Goal: Check status: Check status

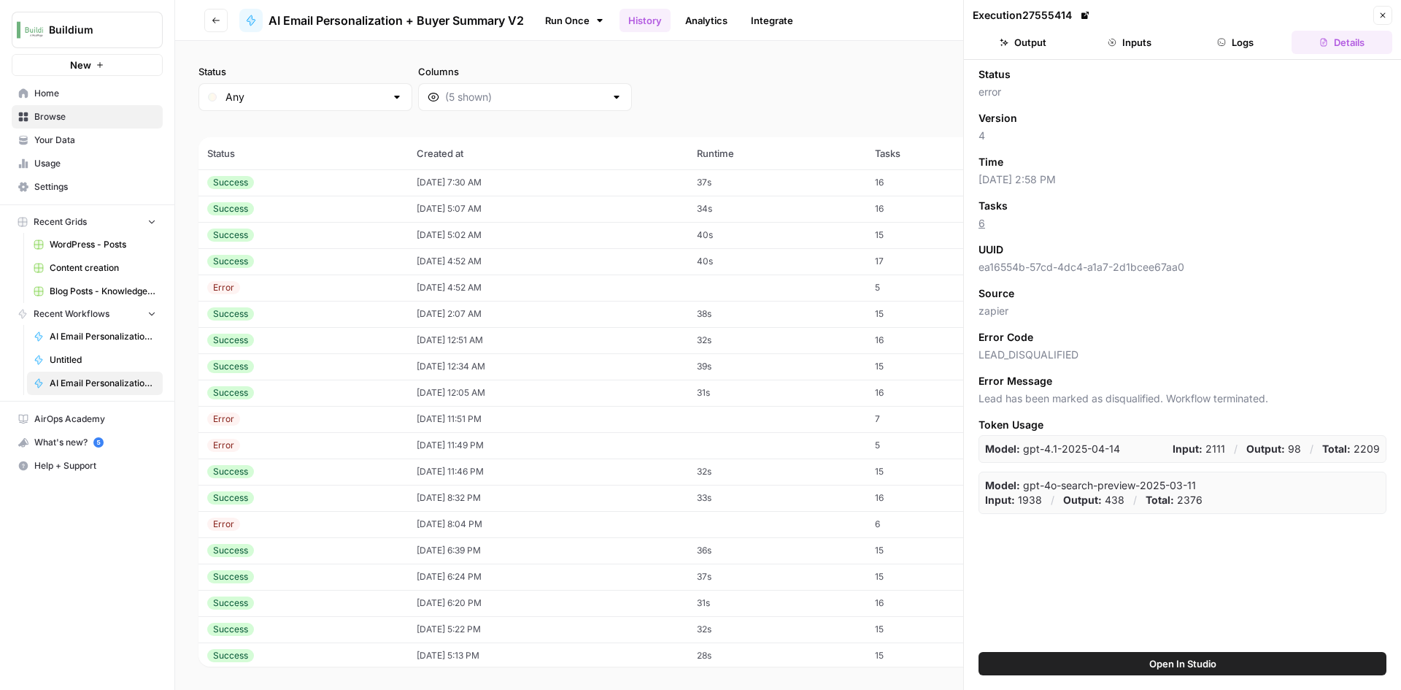
click at [444, 182] on td "08/14/25 at 7:30 AM" at bounding box center [548, 182] width 280 height 26
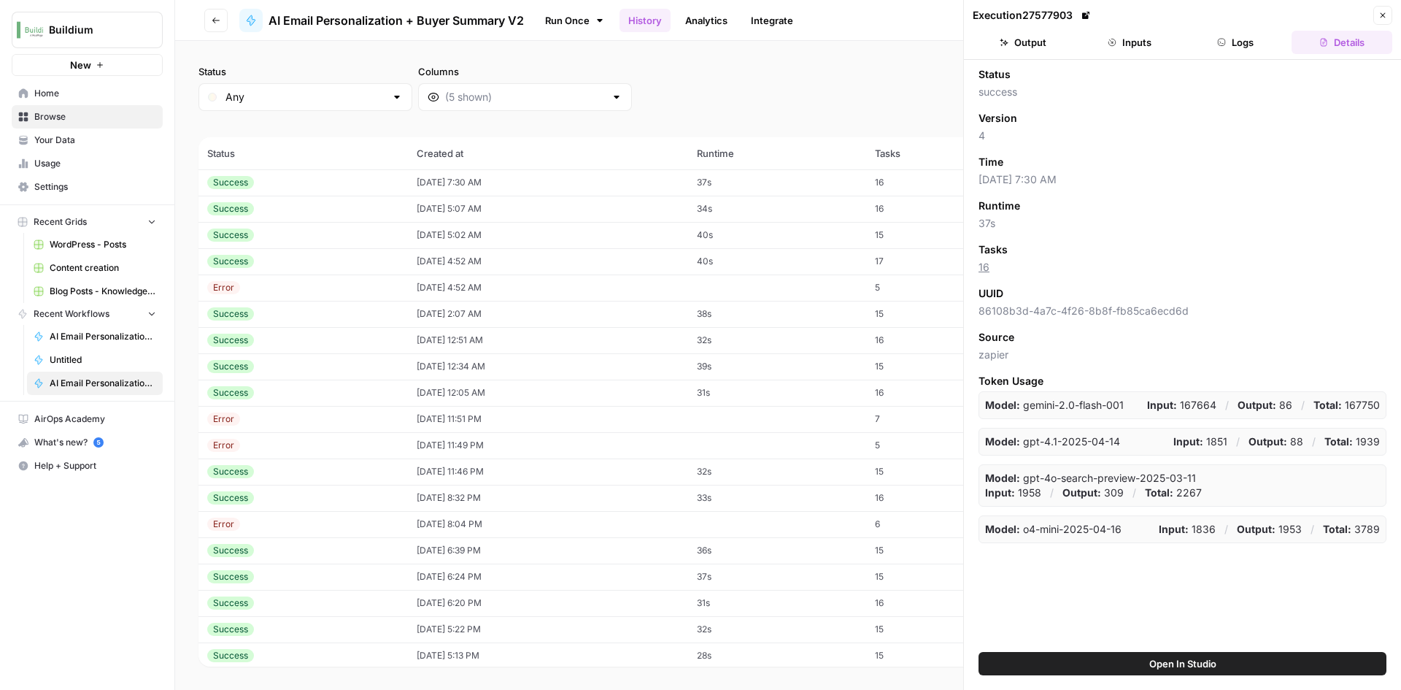
click at [1052, 47] on button "Output" at bounding box center [1023, 42] width 101 height 23
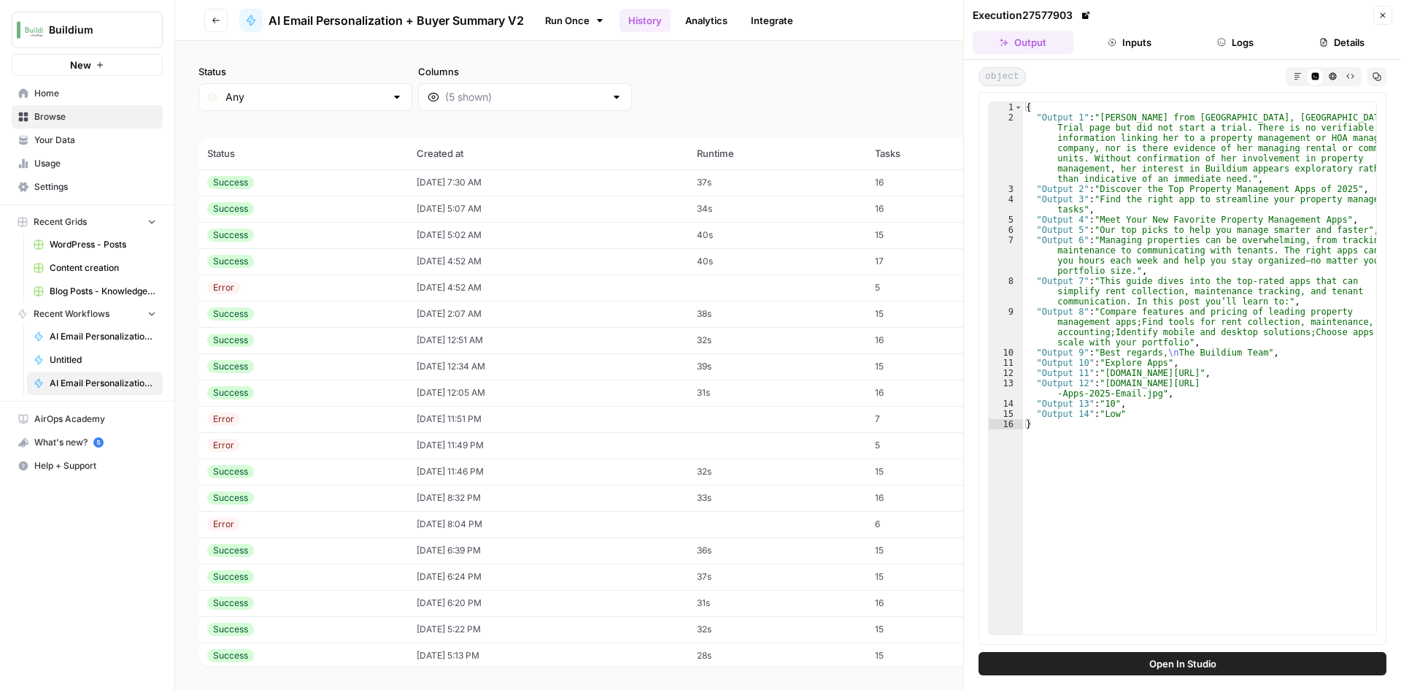
click at [286, 205] on div "Success" at bounding box center [303, 208] width 192 height 13
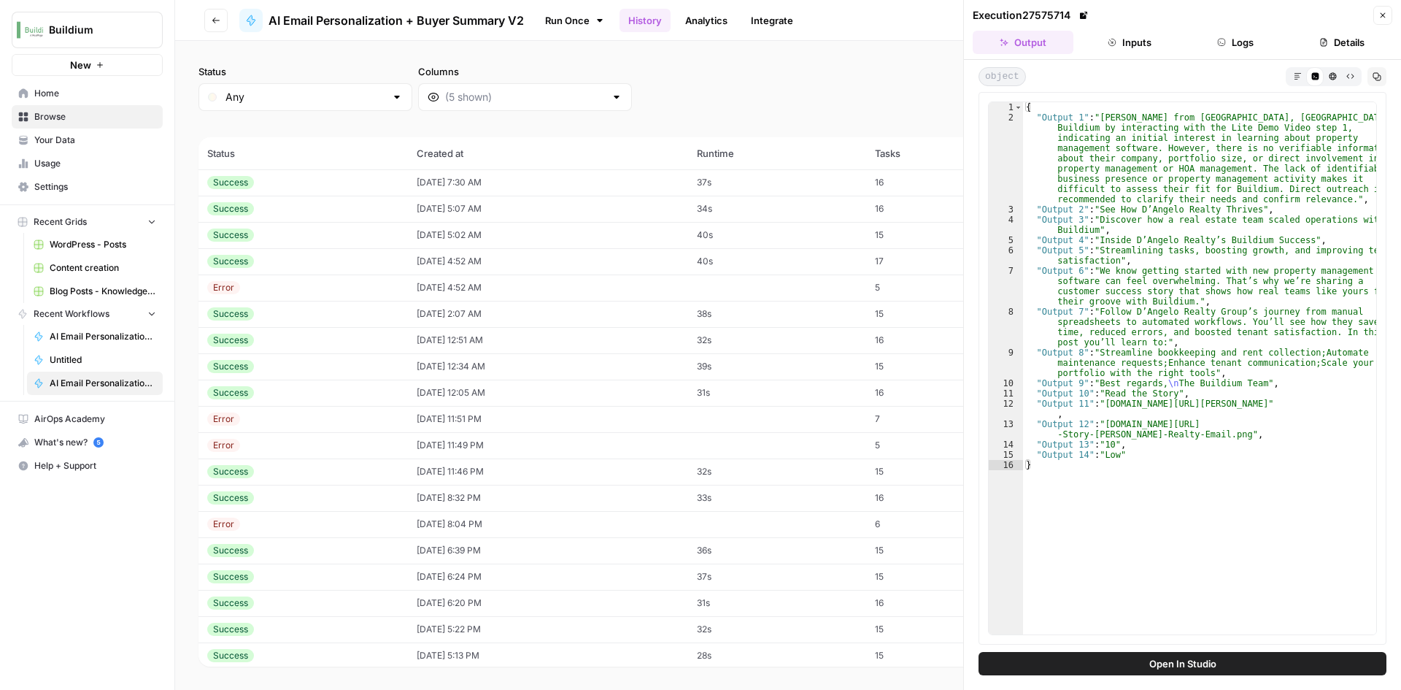
click at [282, 226] on td "Success" at bounding box center [303, 235] width 209 height 26
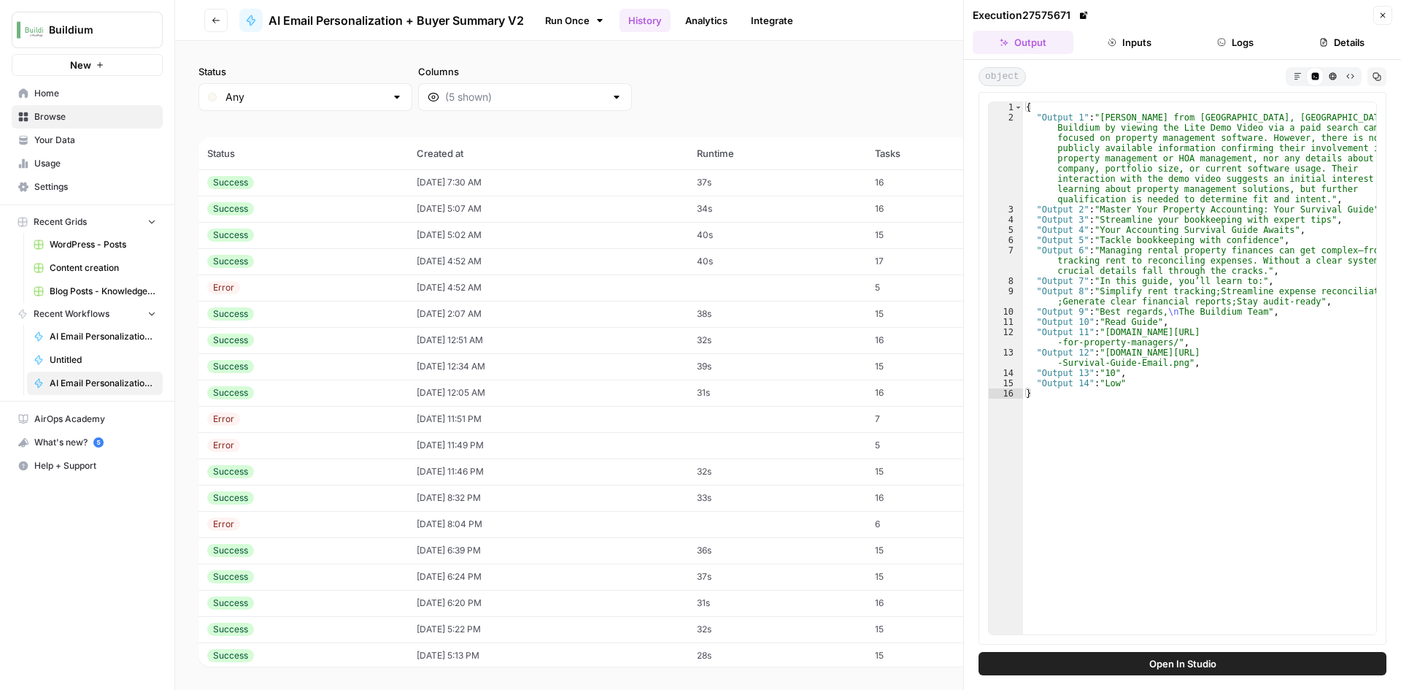
click at [292, 258] on div "Success" at bounding box center [303, 261] width 192 height 13
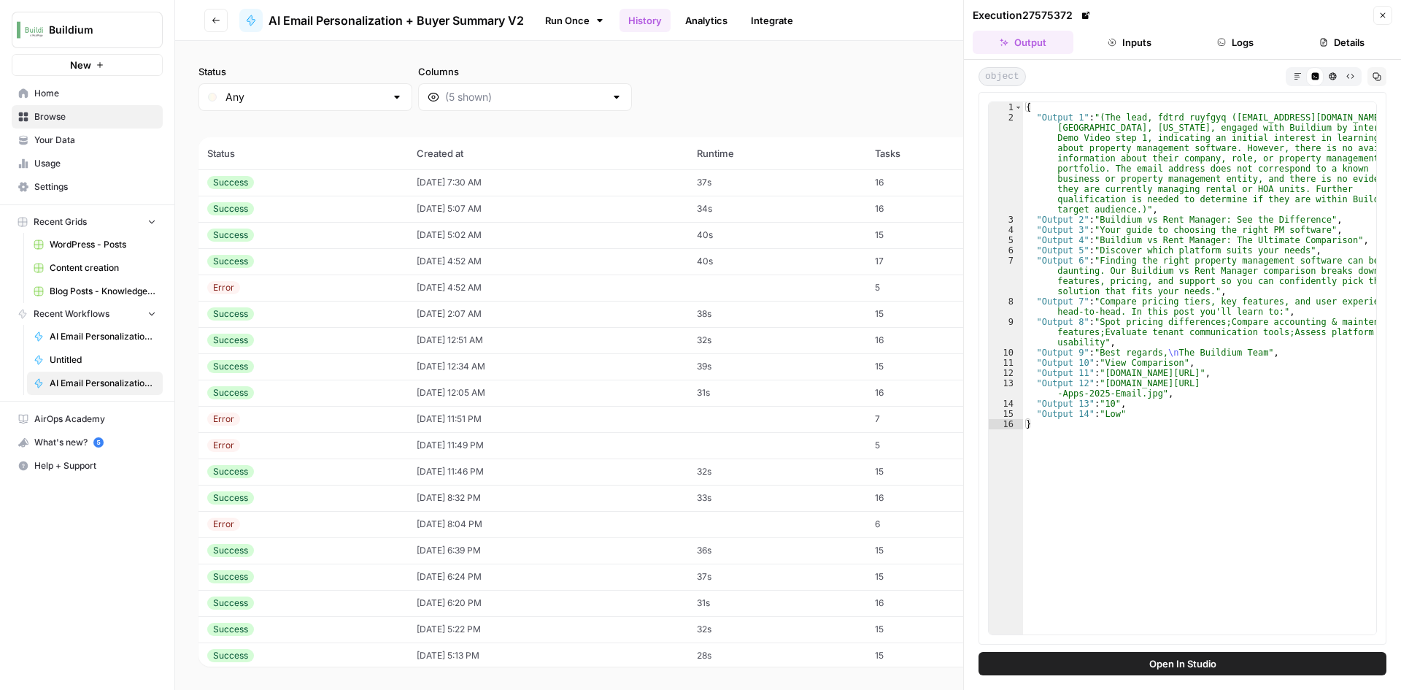
click at [256, 310] on div "Success" at bounding box center [303, 313] width 192 height 13
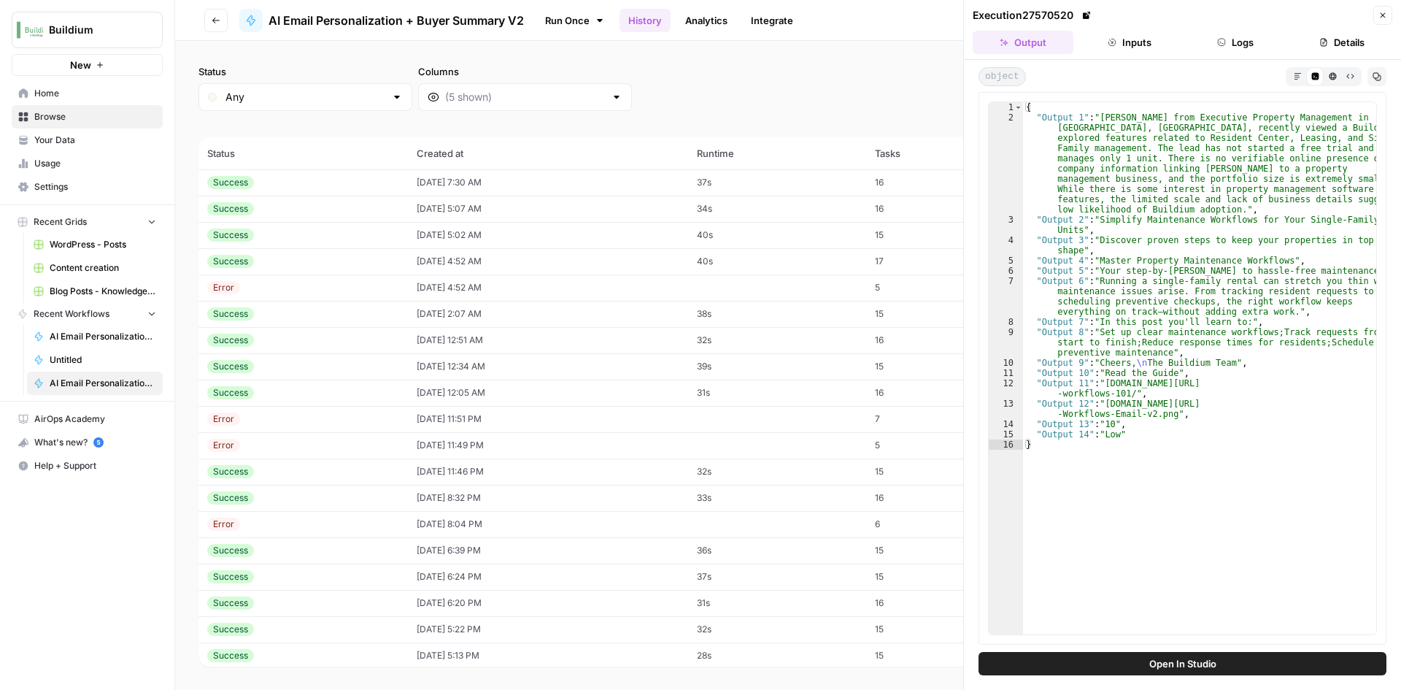
click at [254, 338] on div "Success" at bounding box center [303, 340] width 192 height 13
